Goal: Navigation & Orientation: Find specific page/section

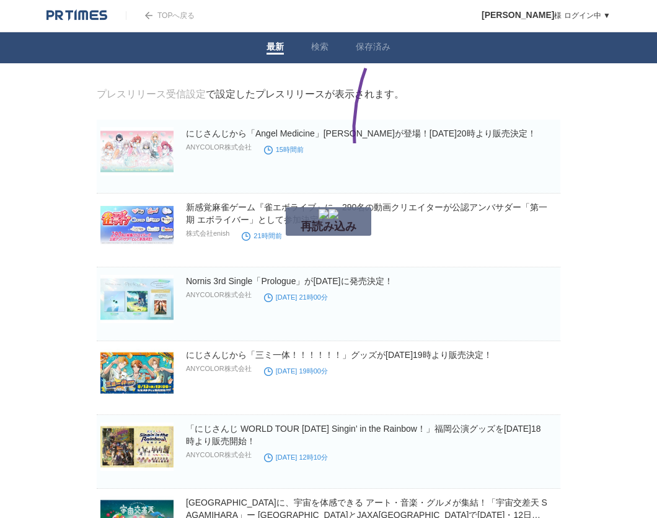
drag, startPoint x: 363, startPoint y: 159, endPoint x: 366, endPoint y: 142, distance: 17.6
drag, startPoint x: 207, startPoint y: 187, endPoint x: 223, endPoint y: 160, distance: 31.7
drag, startPoint x: 118, startPoint y: 61, endPoint x: 115, endPoint y: 131, distance: 69.5
drag, startPoint x: 340, startPoint y: 179, endPoint x: 347, endPoint y: 167, distance: 13.9
